Goal: Information Seeking & Learning: Learn about a topic

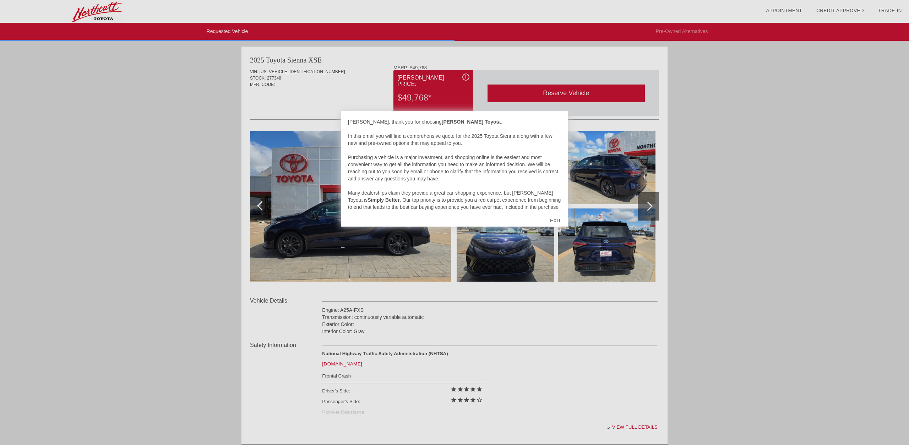
click at [556, 220] on div "EXIT" at bounding box center [555, 220] width 25 height 21
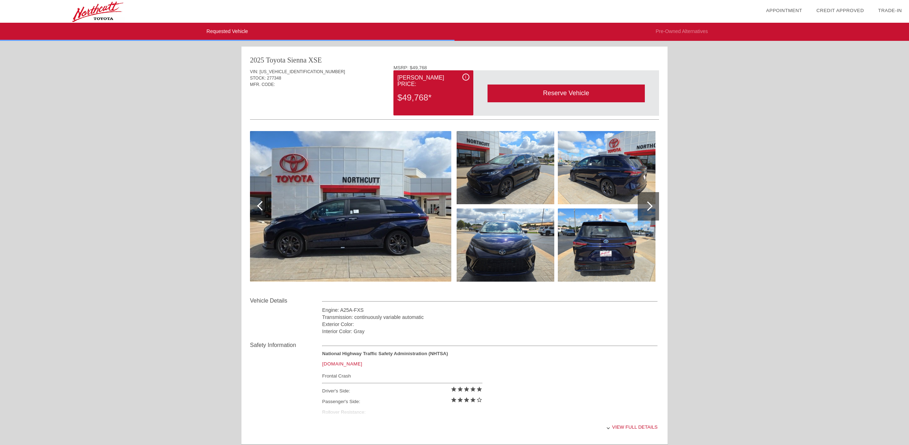
click at [518, 232] on img at bounding box center [506, 245] width 98 height 73
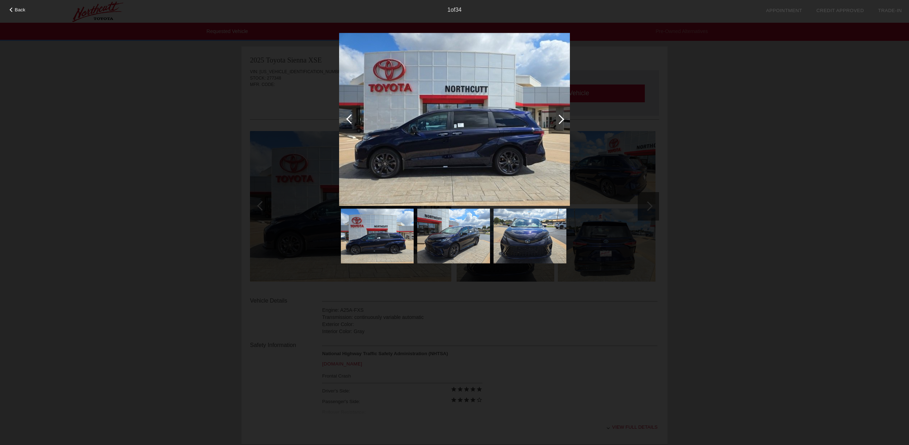
click at [515, 173] on img at bounding box center [454, 119] width 231 height 173
click at [562, 118] on div at bounding box center [560, 119] width 10 height 10
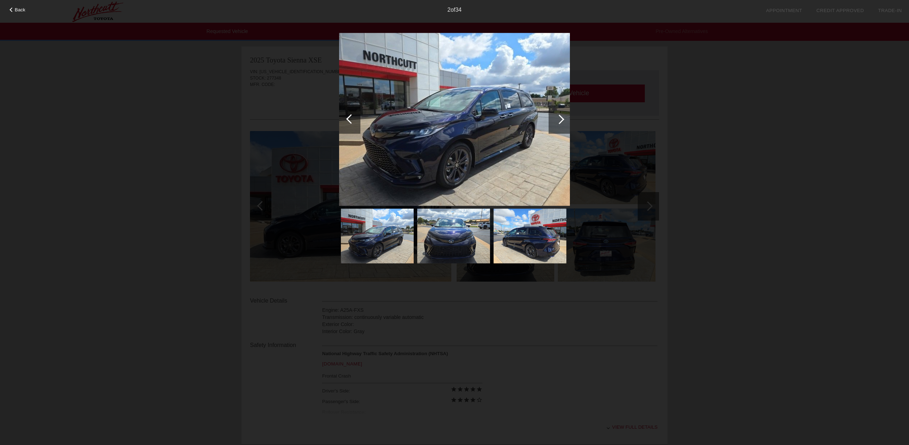
click at [562, 118] on div at bounding box center [560, 119] width 10 height 10
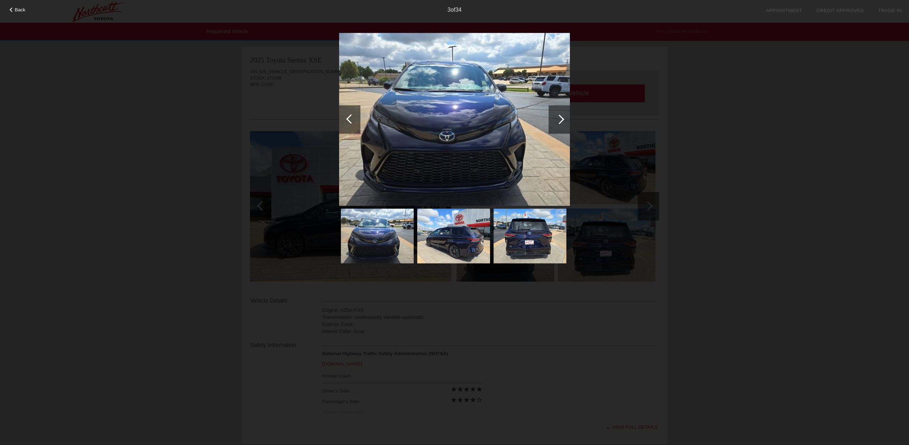
click at [562, 118] on div at bounding box center [560, 119] width 10 height 10
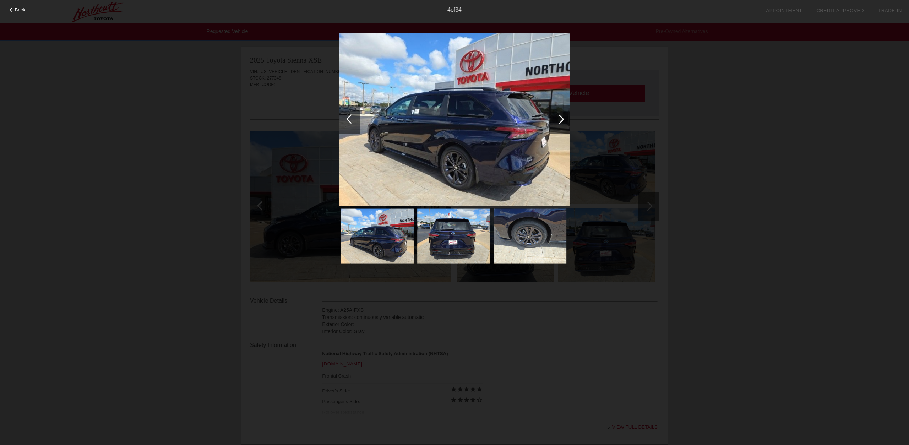
click at [562, 118] on div at bounding box center [560, 119] width 10 height 10
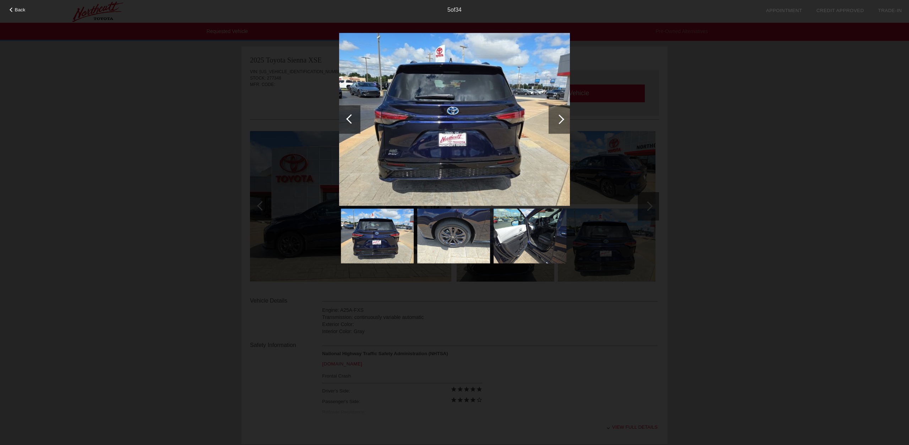
click at [673, 135] on div "Back 5 of 34" at bounding box center [454, 222] width 909 height 445
click at [15, 10] on span "Back" at bounding box center [20, 9] width 11 height 5
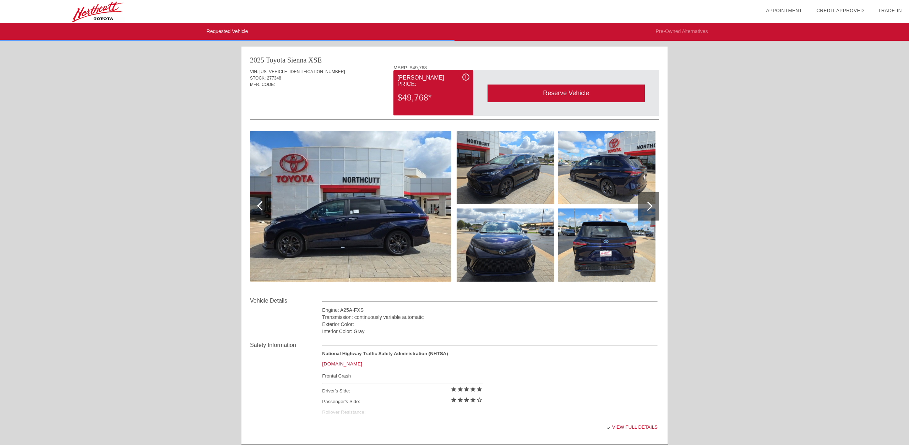
click at [464, 76] on div "i" at bounding box center [465, 77] width 7 height 7
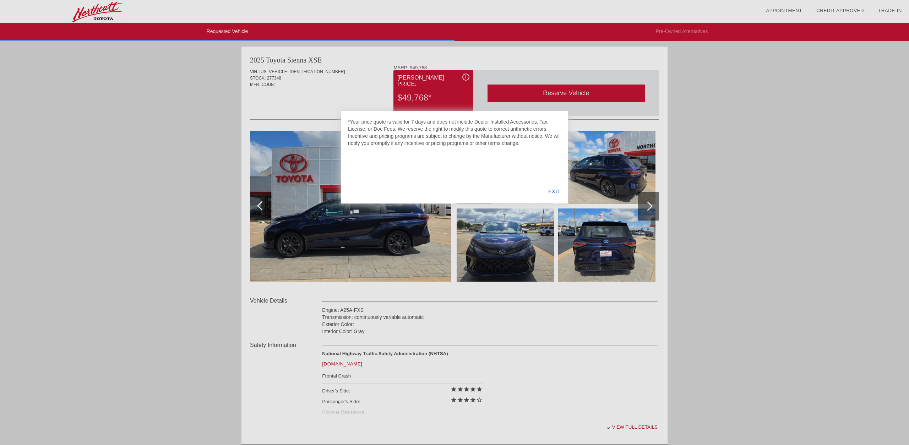
click at [555, 193] on div "EXIT" at bounding box center [554, 191] width 27 height 24
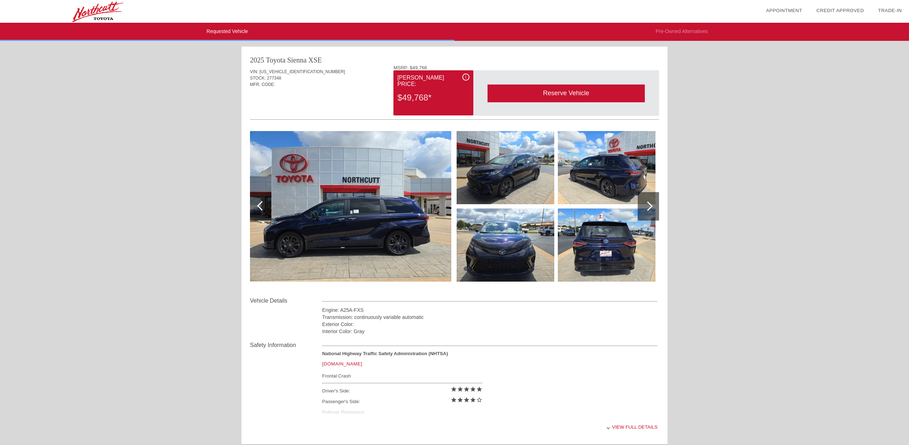
drag, startPoint x: 250, startPoint y: 60, endPoint x: 321, endPoint y: 62, distance: 71.1
click at [321, 62] on div "2025 Toyota Sienna XSE VIN: [US_VEHICLE_IDENTIFICATION_NUMBER] STOCK: 277348 MF…" at bounding box center [455, 244] width 426 height 395
click at [335, 80] on div "STOCK: 277348" at bounding box center [454, 78] width 409 height 6
